Goal: Task Accomplishment & Management: Use online tool/utility

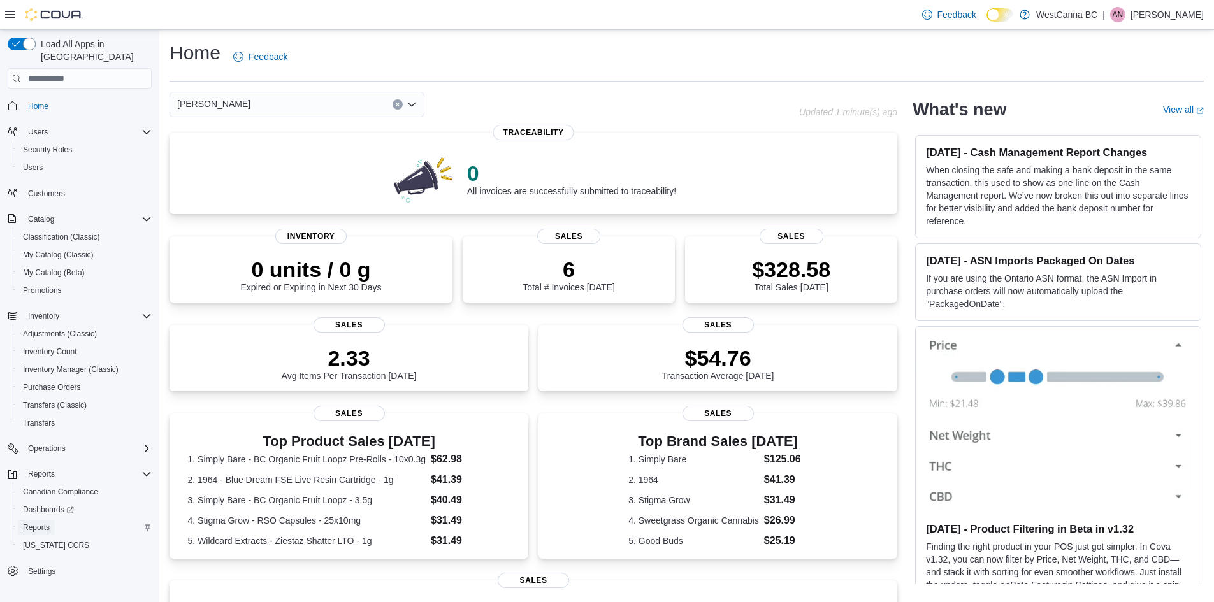
click at [46, 520] on span "Reports" at bounding box center [36, 527] width 27 height 15
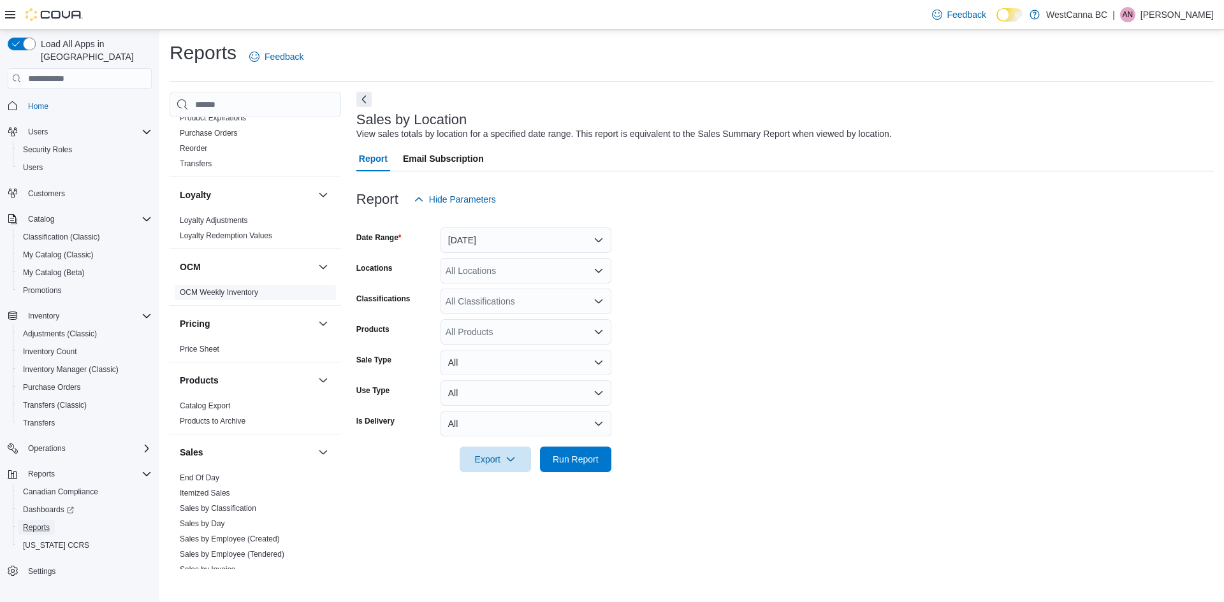
scroll to position [716, 0]
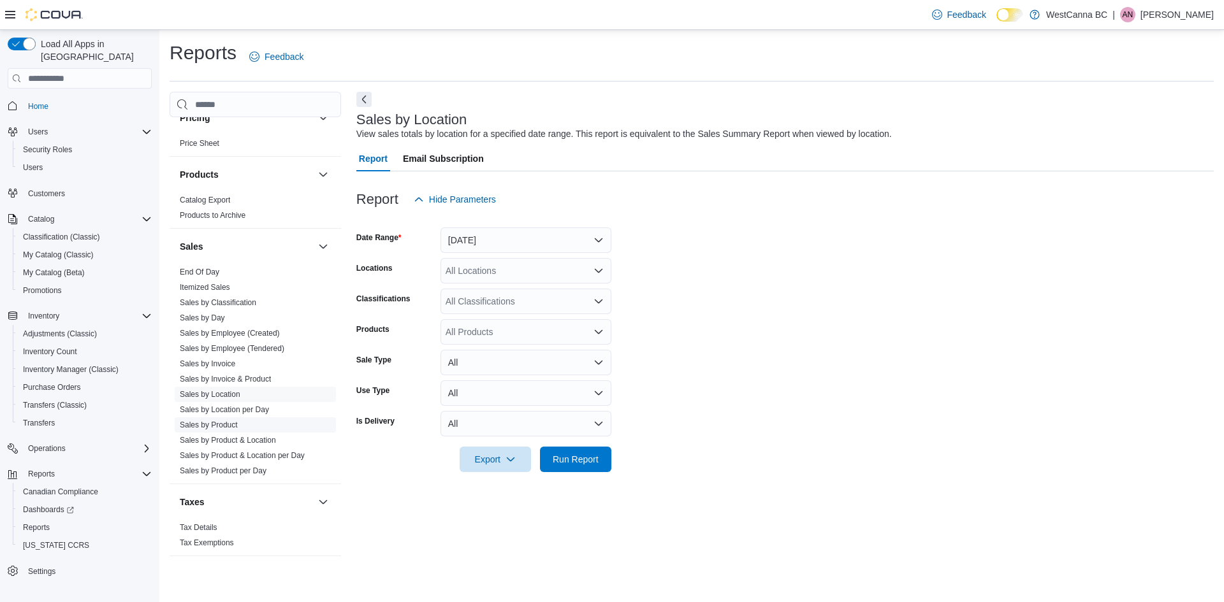
click at [225, 424] on link "Sales by Product" at bounding box center [209, 425] width 58 height 9
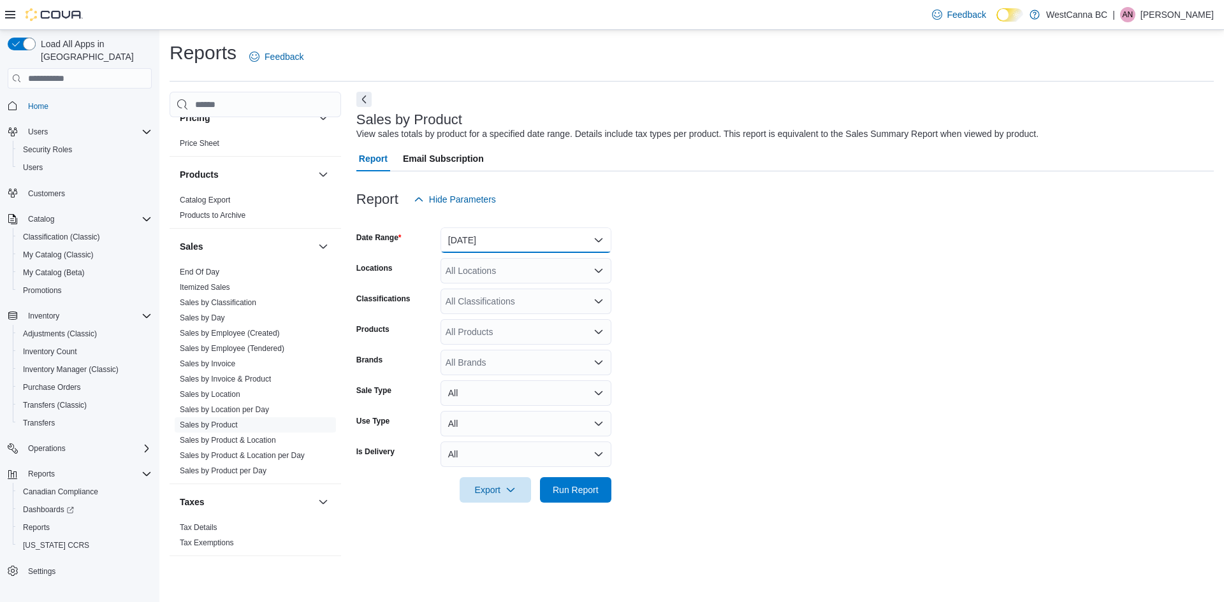
click at [476, 242] on button "[DATE]" at bounding box center [525, 240] width 171 height 25
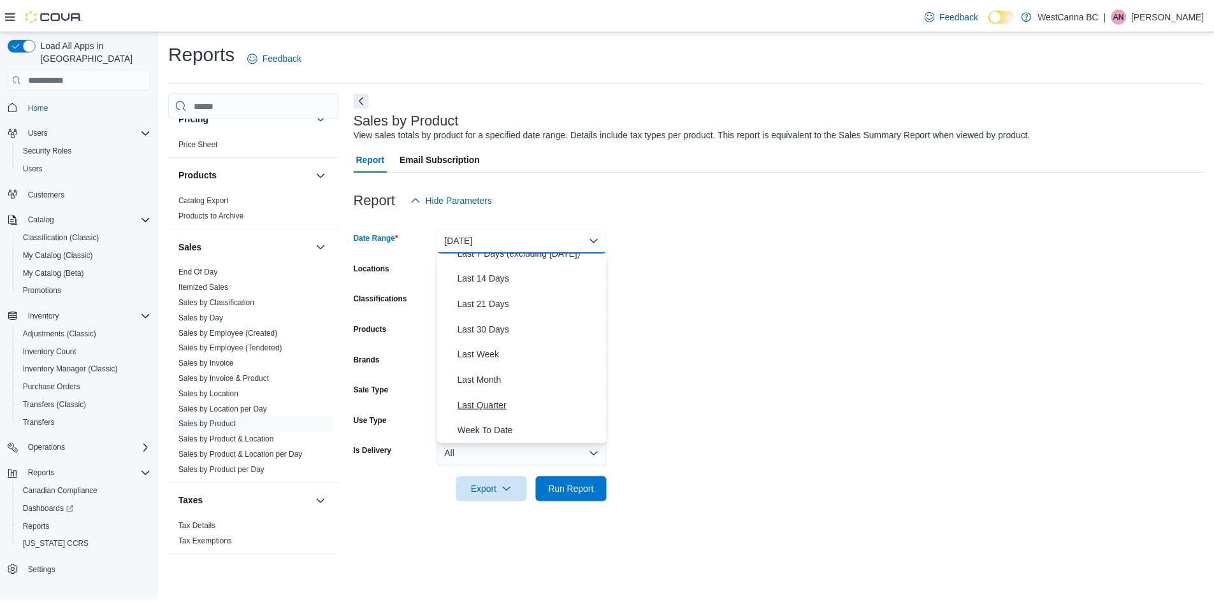
scroll to position [127, 0]
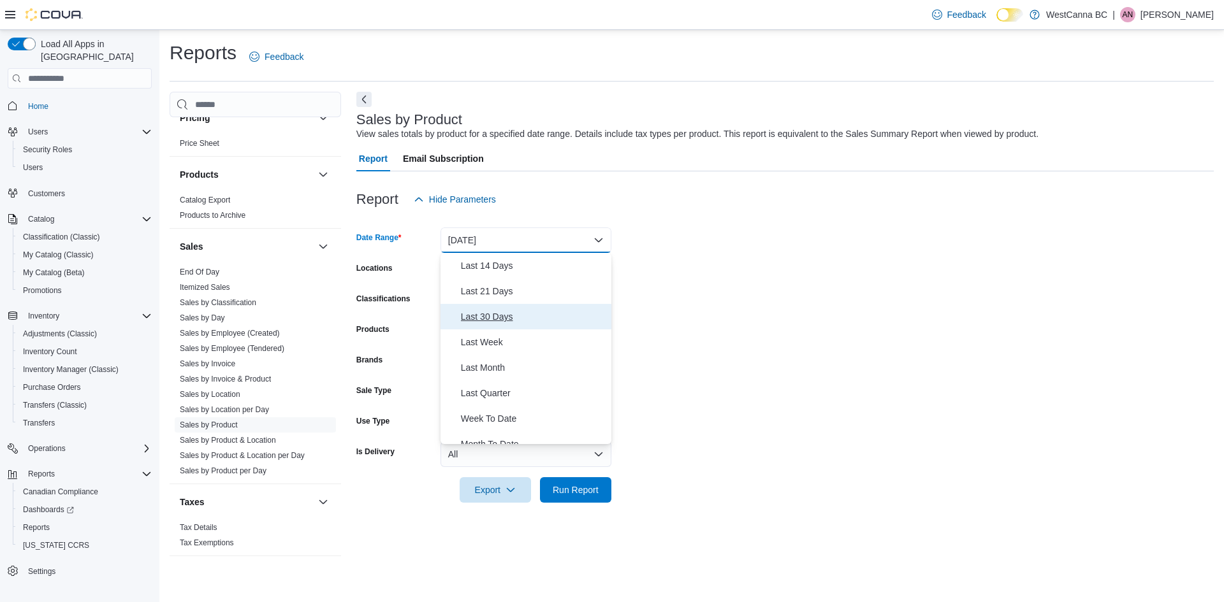
click at [500, 316] on span "Last 30 Days" at bounding box center [533, 316] width 145 height 15
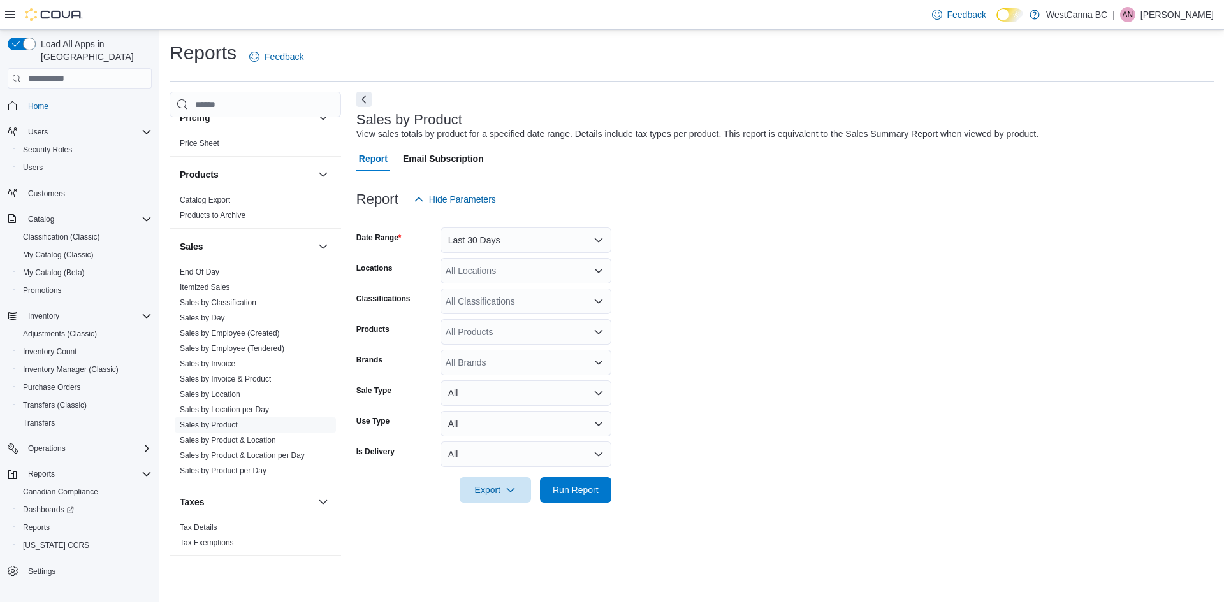
click at [749, 282] on form "Date Range Last 30 Days Locations All Locations Classifications All Classificat…" at bounding box center [784, 357] width 857 height 291
click at [510, 273] on div "All Locations" at bounding box center [525, 270] width 171 height 25
click at [754, 261] on form "Date Range Last 30 Days Locations All Locations Combo box. Selected. Combo box …" at bounding box center [784, 357] width 857 height 291
click at [458, 338] on div "All Products" at bounding box center [525, 331] width 171 height 25
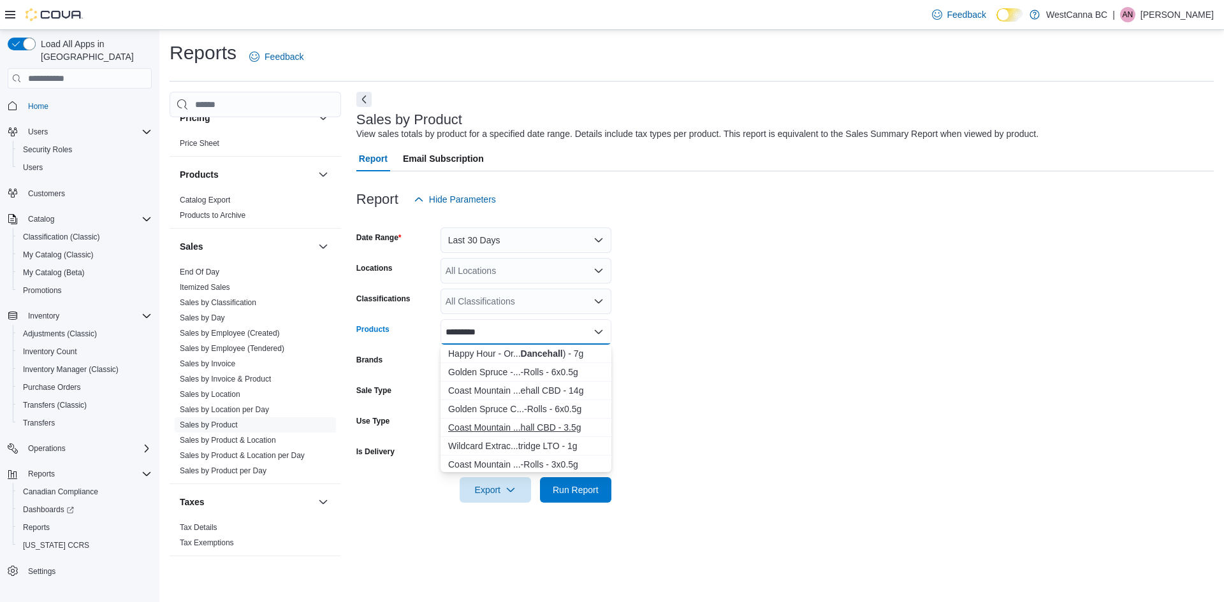
type input "*********"
click at [539, 428] on div "Coast Mountain ...hall CBD - 3.5g" at bounding box center [526, 427] width 156 height 13
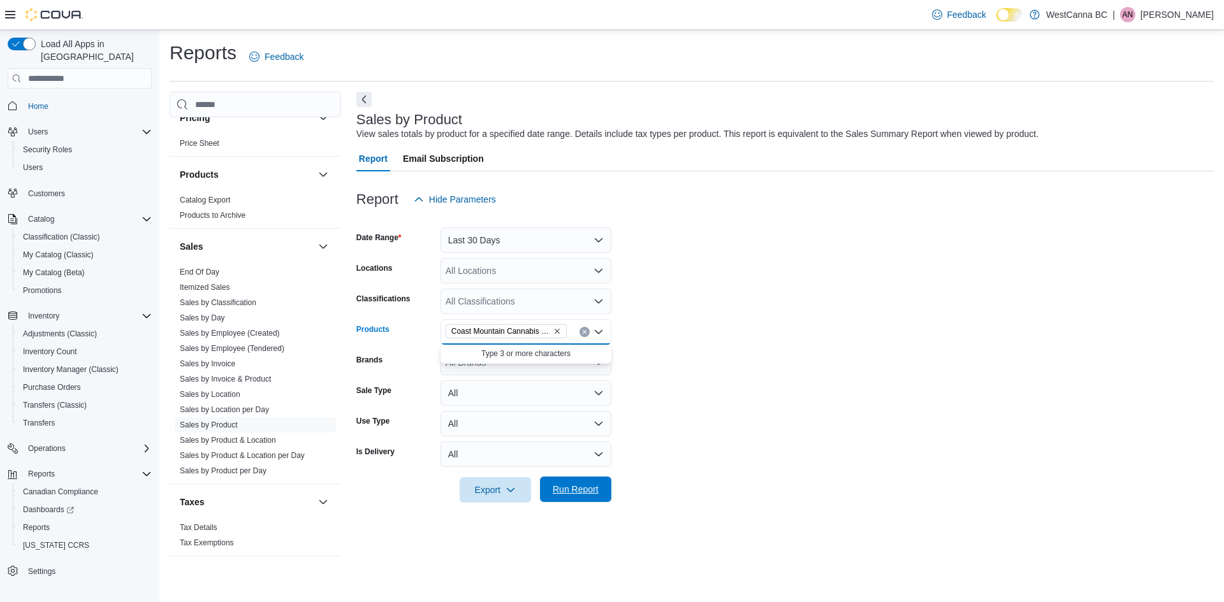
click at [589, 497] on span "Run Report" at bounding box center [575, 489] width 56 height 25
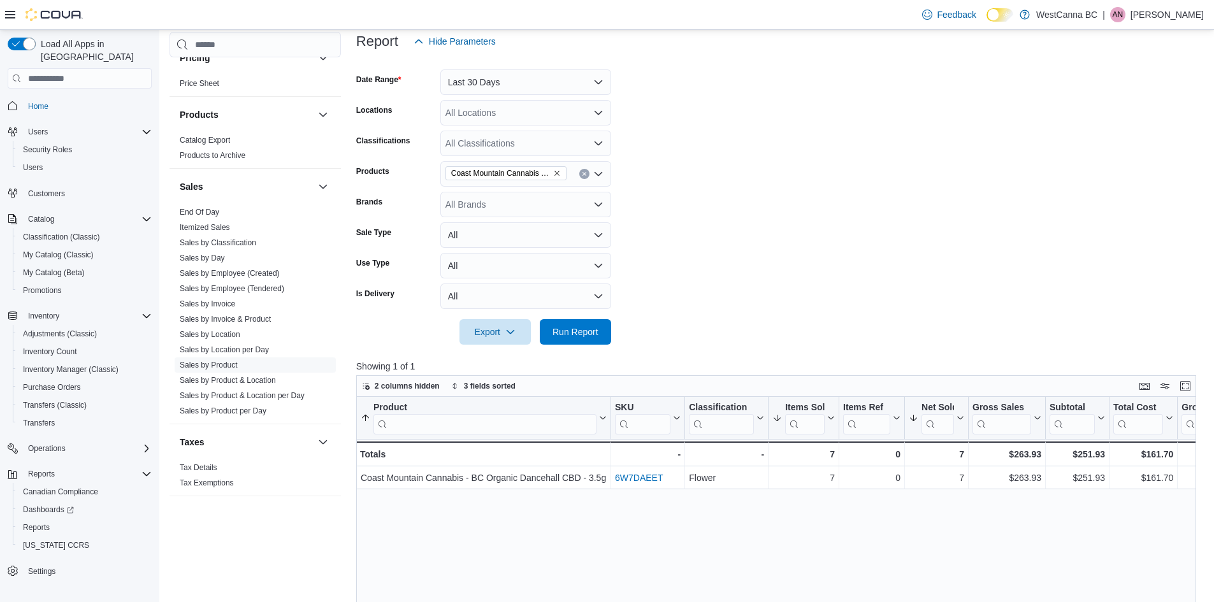
scroll to position [127, 0]
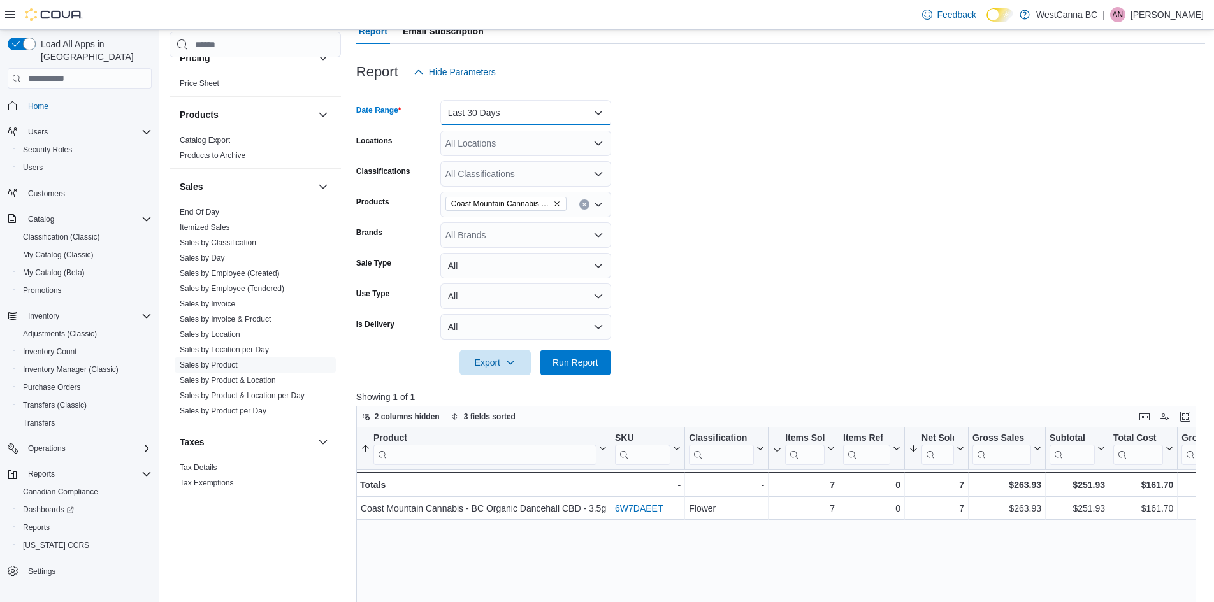
click at [502, 122] on button "Last 30 Days" at bounding box center [525, 112] width 171 height 25
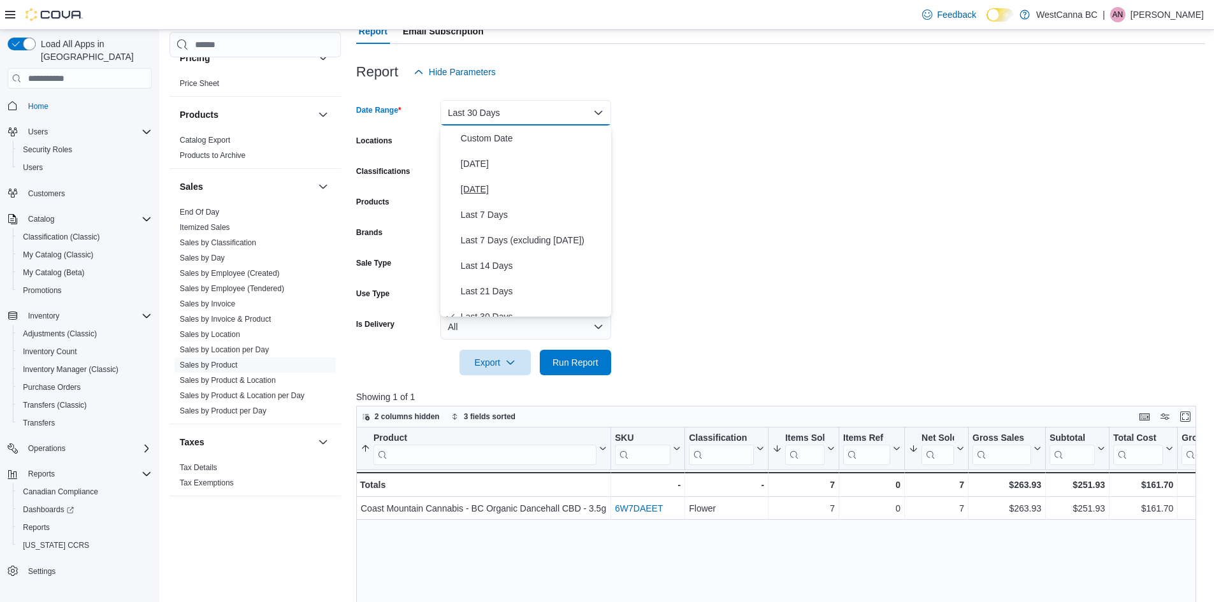
scroll to position [13, 0]
click at [726, 173] on form "Date Range Last 30 Days Locations All Locations Classifications All Classificat…" at bounding box center [780, 230] width 849 height 291
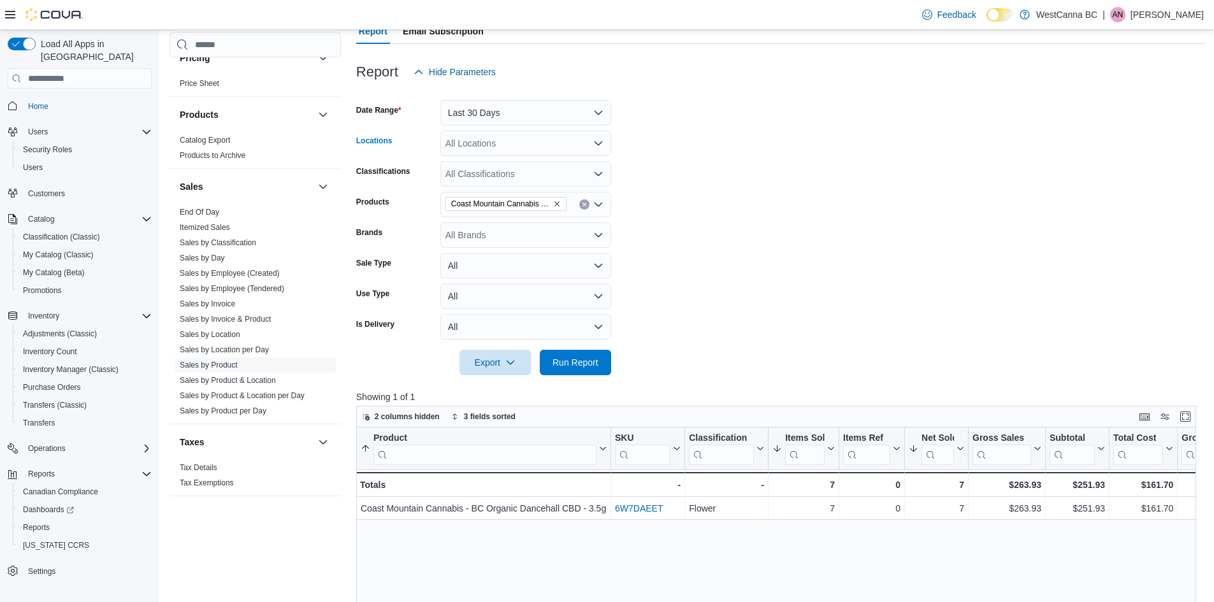
click at [538, 140] on div "All Locations" at bounding box center [525, 143] width 171 height 25
click at [530, 185] on span "WestCanna - [GEOGRAPHIC_DATA]" at bounding box center [541, 183] width 147 height 13
click at [530, 180] on span "[PERSON_NAME]" at bounding box center [504, 183] width 73 height 13
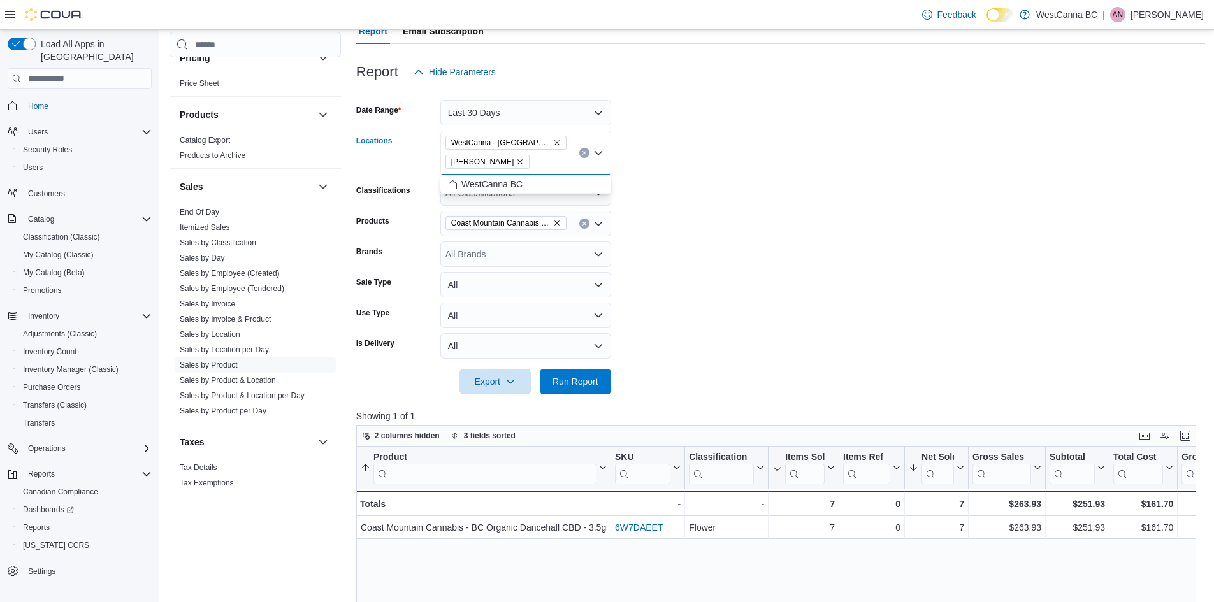
click at [739, 198] on form "Date Range Last 30 Days Locations [GEOGRAPHIC_DATA] - [GEOGRAPHIC_DATA] [GEOGRA…" at bounding box center [780, 240] width 849 height 310
click at [566, 394] on div "Export Run Report" at bounding box center [483, 381] width 255 height 25
click at [571, 385] on span "Run Report" at bounding box center [576, 381] width 46 height 13
click at [524, 161] on icon "Remove WestCanna - Robson from selection in this group" at bounding box center [520, 162] width 8 height 8
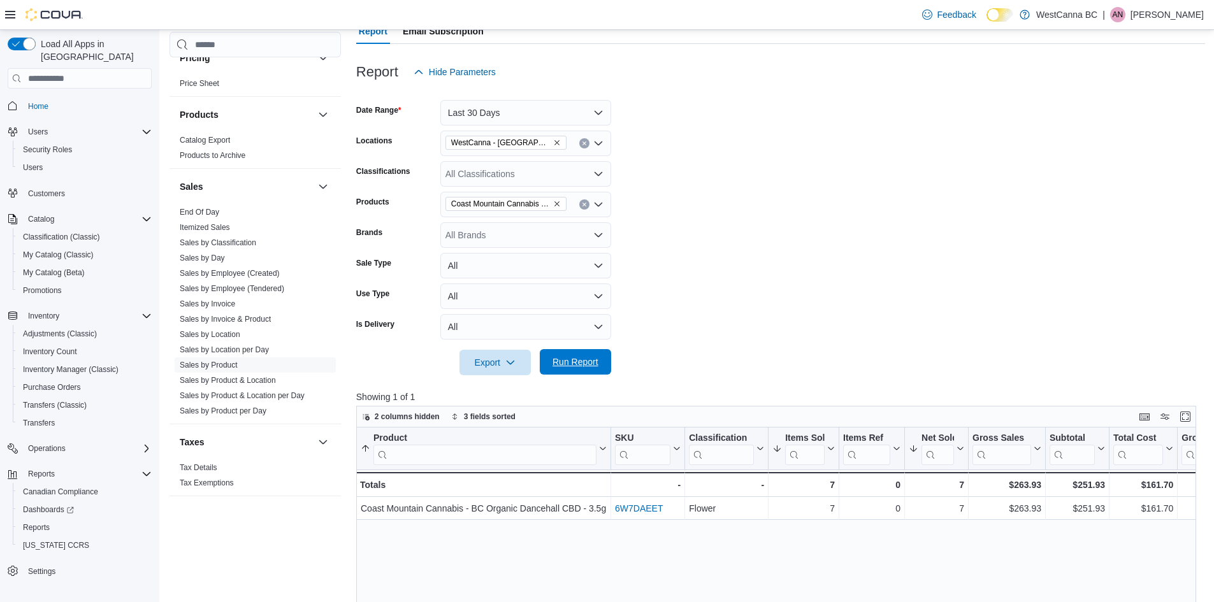
click at [586, 362] on span "Run Report" at bounding box center [576, 362] width 46 height 13
click at [553, 141] on icon "Remove WestCanna - Broadway from selection in this group" at bounding box center [557, 143] width 8 height 8
click at [537, 197] on span "[PERSON_NAME]" at bounding box center [504, 202] width 73 height 13
click at [568, 354] on span "Run Report" at bounding box center [575, 361] width 56 height 25
